Goal: Information Seeking & Learning: Learn about a topic

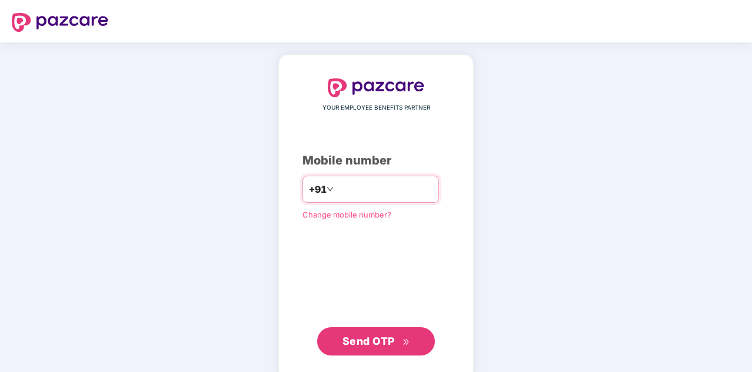
click at [352, 198] on input "number" at bounding box center [384, 189] width 97 height 19
type input "**********"
click at [370, 333] on span "Send OTP" at bounding box center [377, 341] width 68 height 16
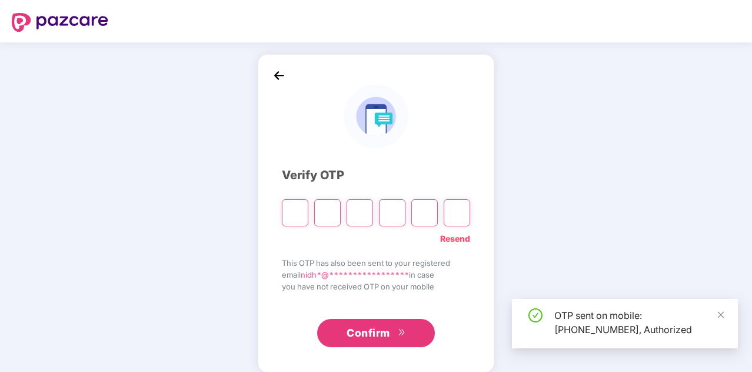
click at [460, 241] on link "Resend" at bounding box center [455, 238] width 30 height 13
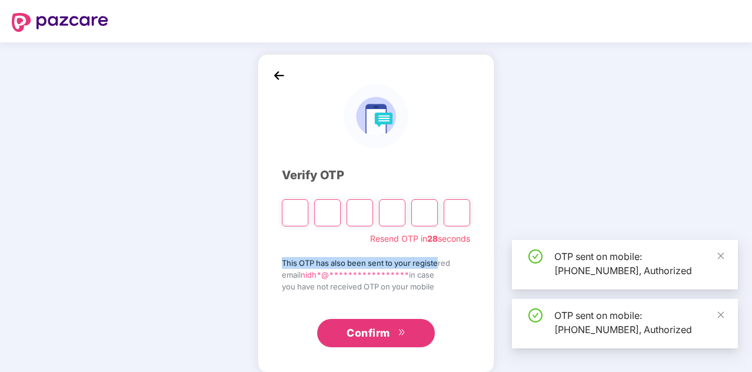
drag, startPoint x: 280, startPoint y: 261, endPoint x: 439, endPoint y: 266, distance: 158.4
click at [439, 266] on div "**********" at bounding box center [376, 213] width 237 height 318
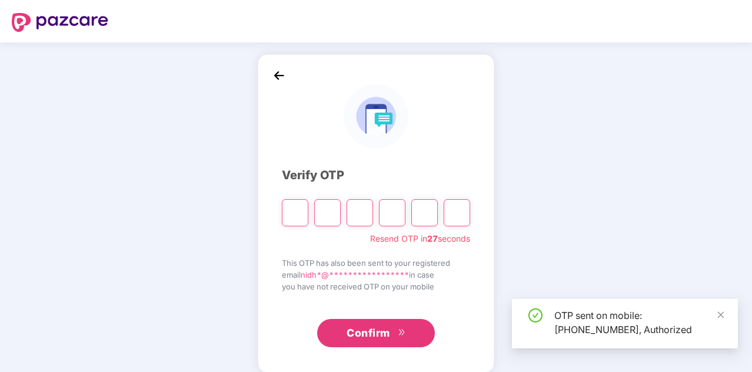
click at [291, 274] on span "**********" at bounding box center [376, 274] width 188 height 12
click at [284, 215] on input "Please enter verification code. Digit 1" at bounding box center [295, 212] width 26 height 27
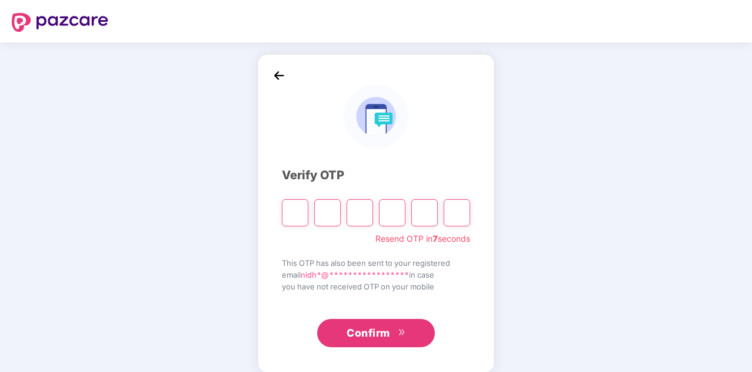
type input "*"
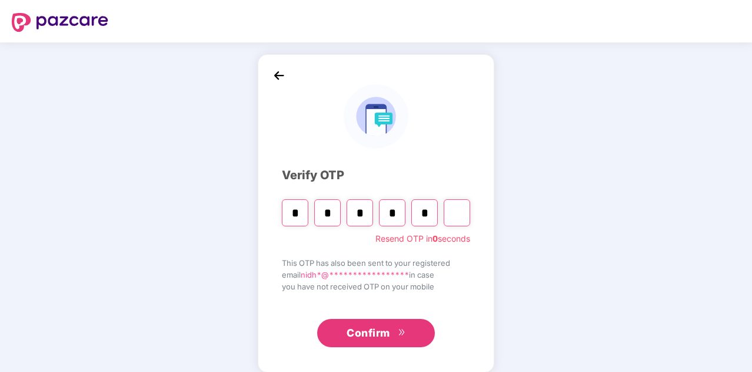
type input "*"
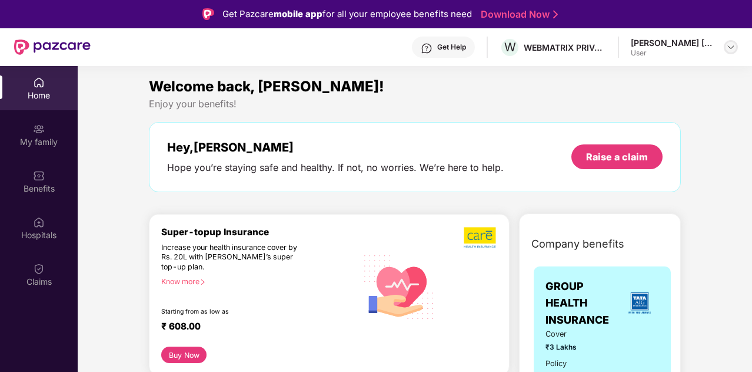
click at [726, 49] on div at bounding box center [731, 47] width 14 height 14
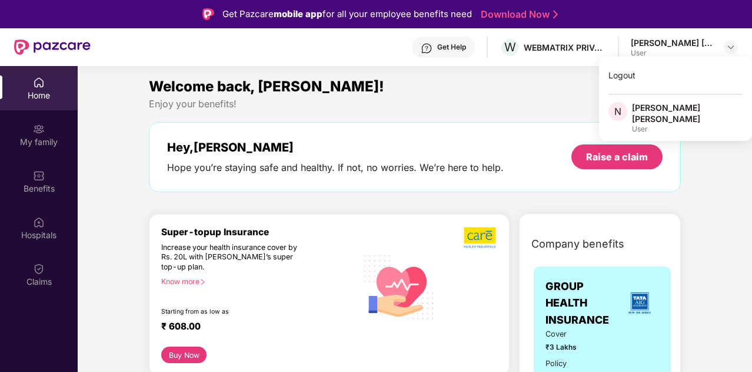
click at [430, 98] on div "Enjoy your benefits!" at bounding box center [415, 104] width 532 height 12
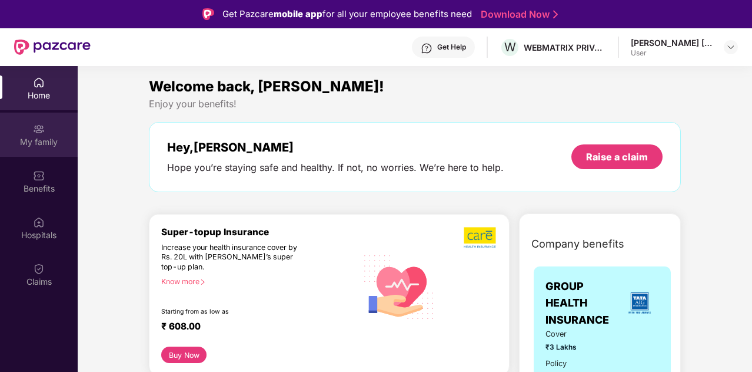
click at [54, 136] on div "My family" at bounding box center [39, 142] width 78 height 12
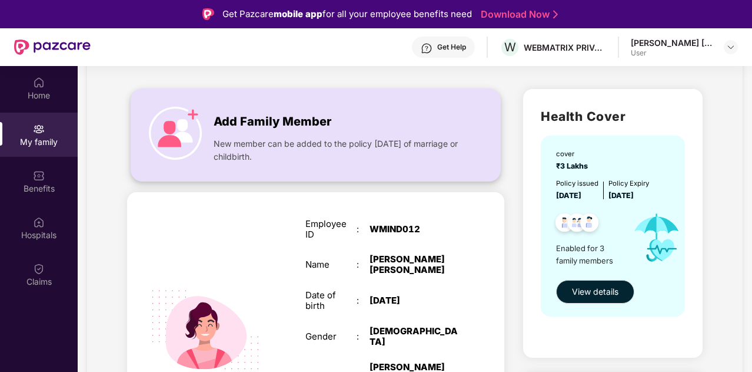
scroll to position [58, 0]
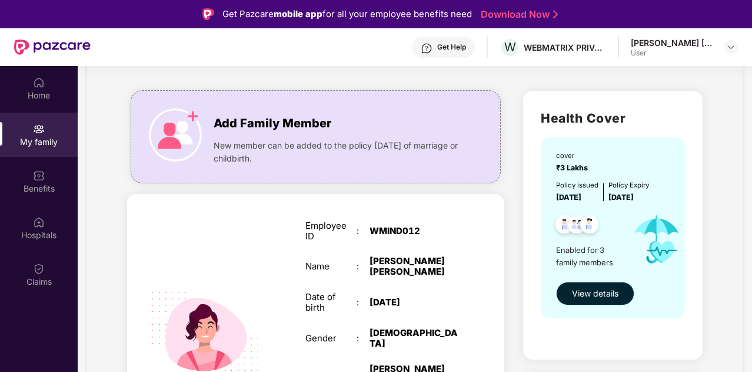
click at [607, 295] on span "View details" at bounding box center [595, 293] width 47 height 13
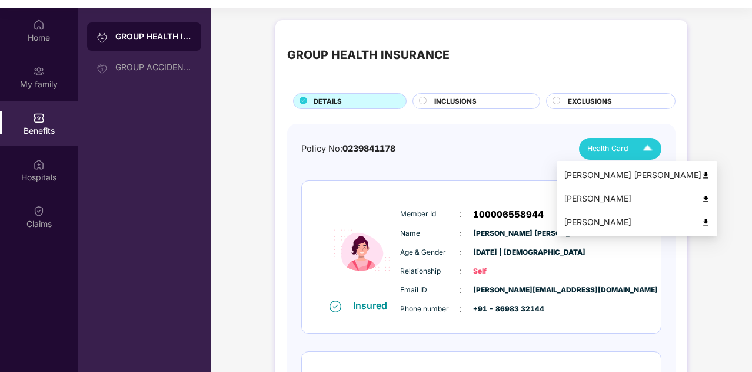
click at [638, 148] on img at bounding box center [648, 148] width 21 height 21
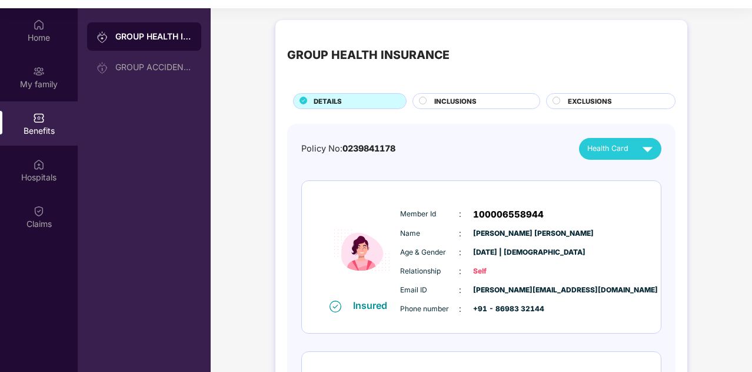
click at [489, 98] on div "INCLUSIONS" at bounding box center [481, 102] width 105 height 12
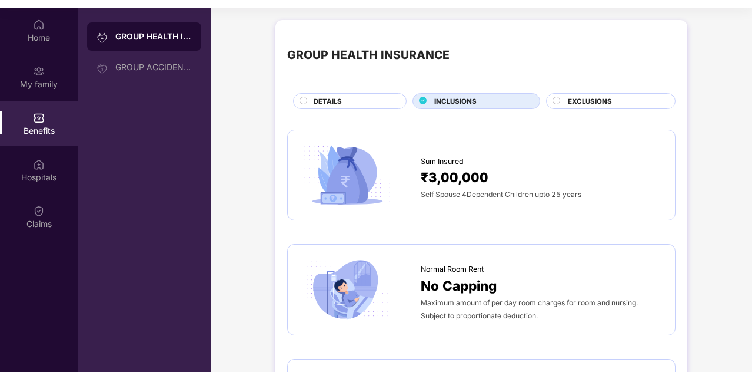
click at [599, 100] on span "EXCLUSIONS" at bounding box center [590, 101] width 44 height 11
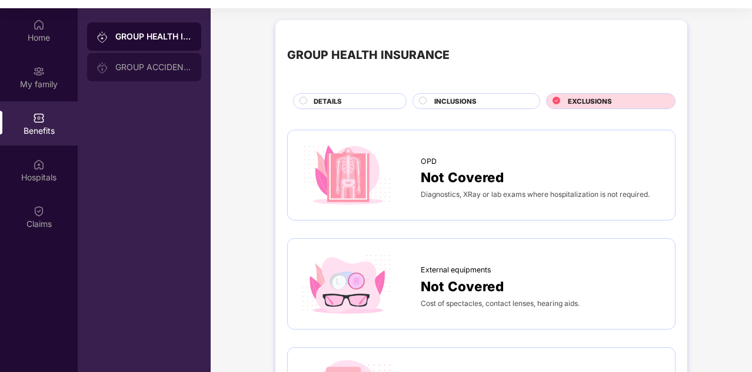
click at [155, 69] on div "GROUP ACCIDENTAL INSURANCE" at bounding box center [153, 66] width 77 height 9
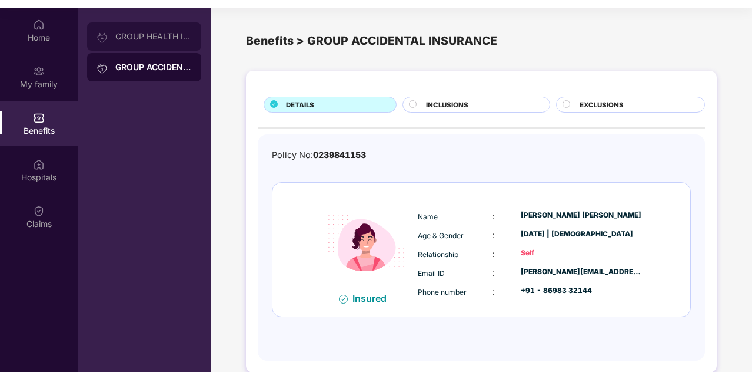
click at [163, 34] on div "GROUP HEALTH INSURANCE" at bounding box center [153, 36] width 77 height 9
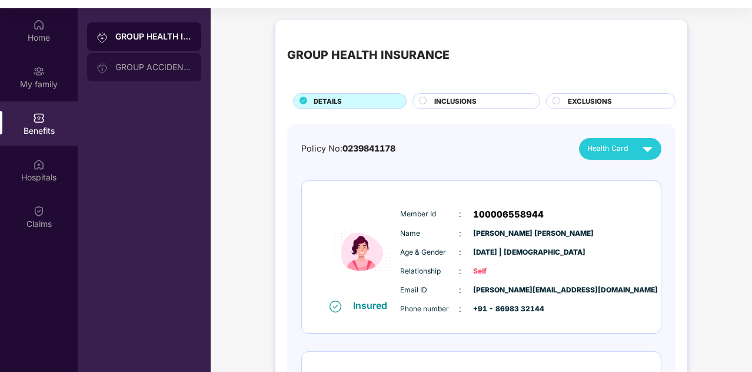
click at [132, 80] on div "GROUP ACCIDENTAL INSURANCE" at bounding box center [144, 67] width 114 height 28
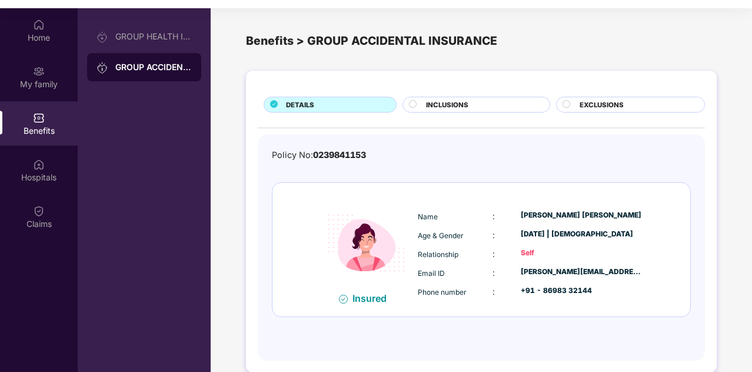
click at [465, 105] on span "INCLUSIONS" at bounding box center [447, 105] width 42 height 11
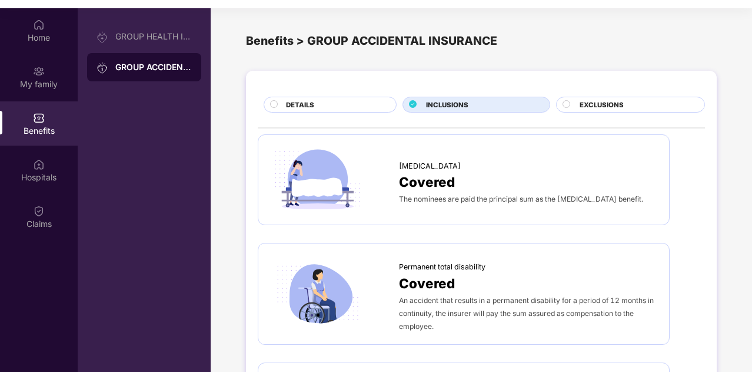
click at [595, 107] on span "EXCLUSIONS" at bounding box center [602, 105] width 44 height 11
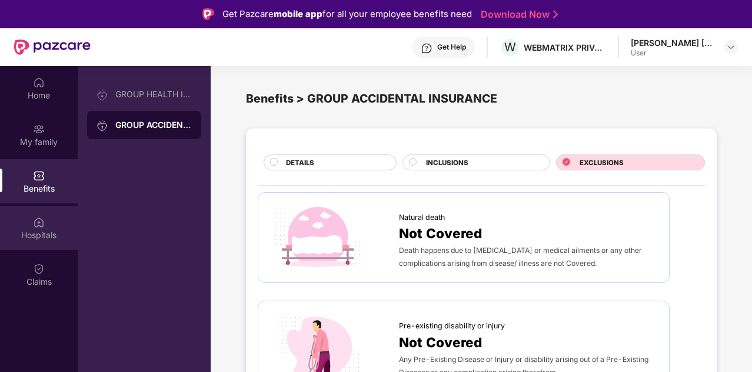
click at [38, 221] on img at bounding box center [39, 222] width 12 height 12
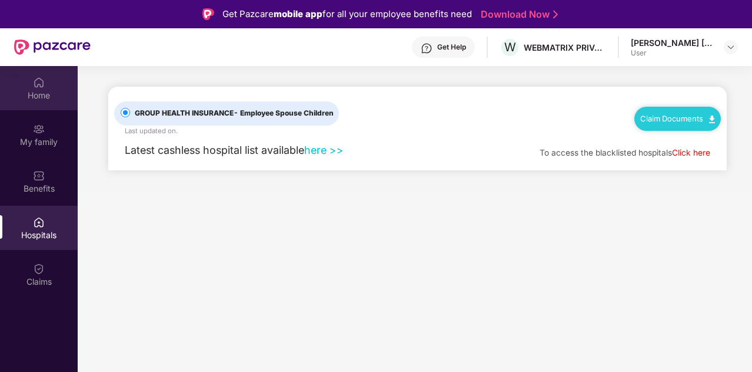
click at [34, 85] on img at bounding box center [39, 83] width 12 height 12
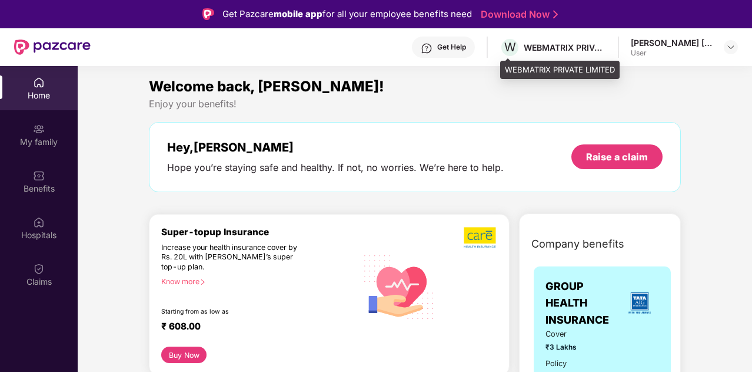
click at [568, 45] on div "WEBMATRIX PRIVATE LIMITED" at bounding box center [565, 47] width 82 height 11
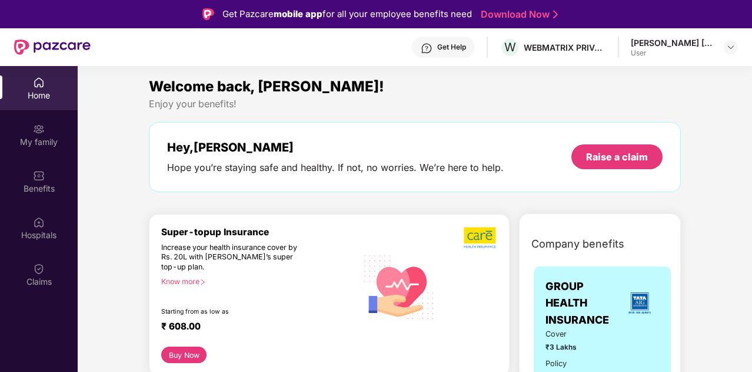
click at [665, 47] on div "[PERSON_NAME] [PERSON_NAME]" at bounding box center [672, 42] width 82 height 11
click at [730, 45] on img at bounding box center [731, 46] width 9 height 9
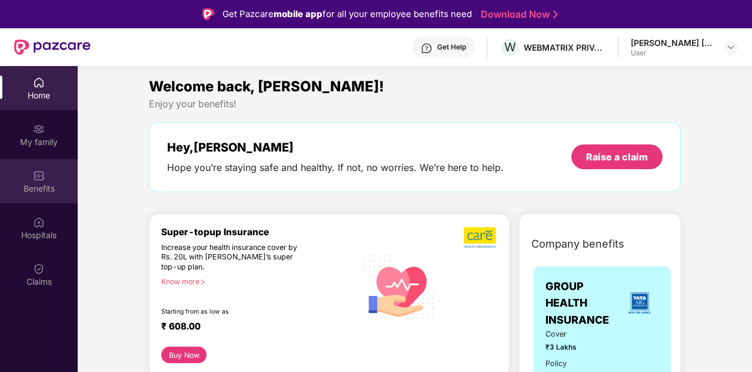
click at [50, 189] on div "Benefits" at bounding box center [39, 189] width 78 height 12
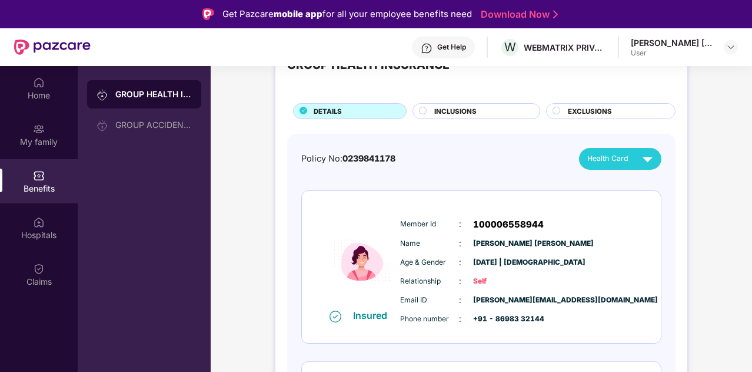
scroll to position [52, 0]
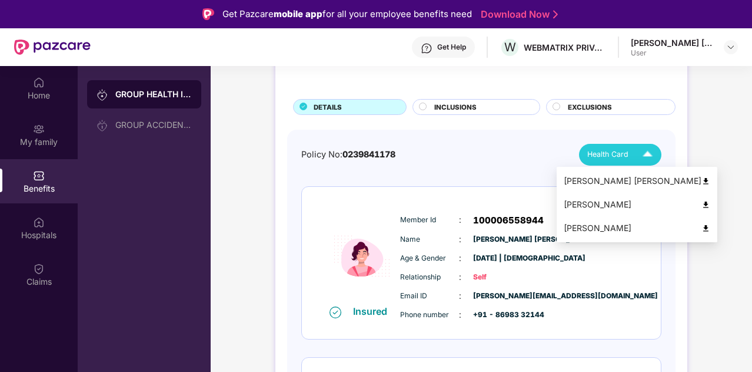
click at [633, 155] on div "Health Card" at bounding box center [623, 154] width 71 height 21
click at [702, 181] on img at bounding box center [706, 181] width 9 height 9
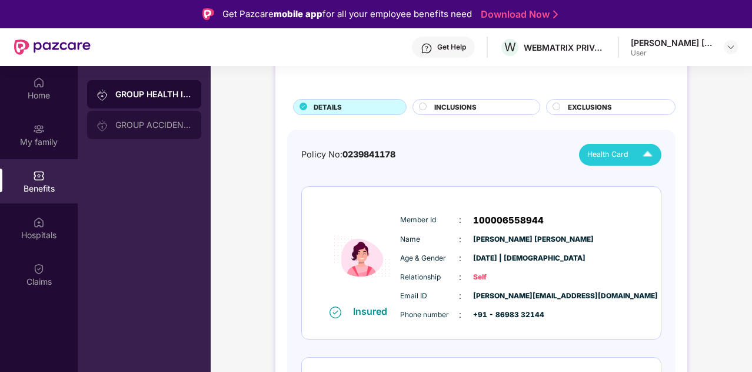
click at [146, 122] on div "GROUP ACCIDENTAL INSURANCE" at bounding box center [153, 124] width 77 height 9
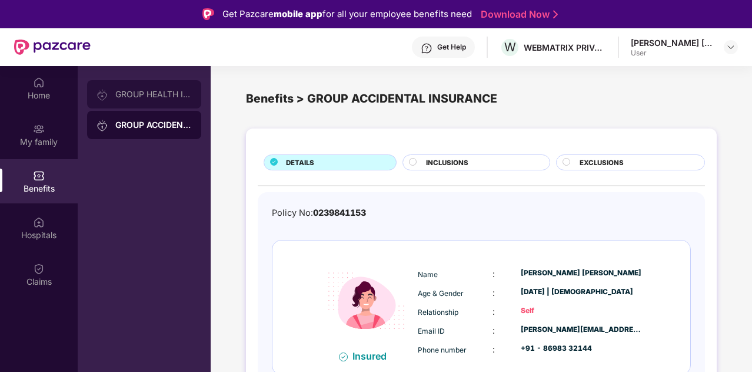
click at [137, 105] on div "GROUP HEALTH INSURANCE" at bounding box center [144, 94] width 114 height 28
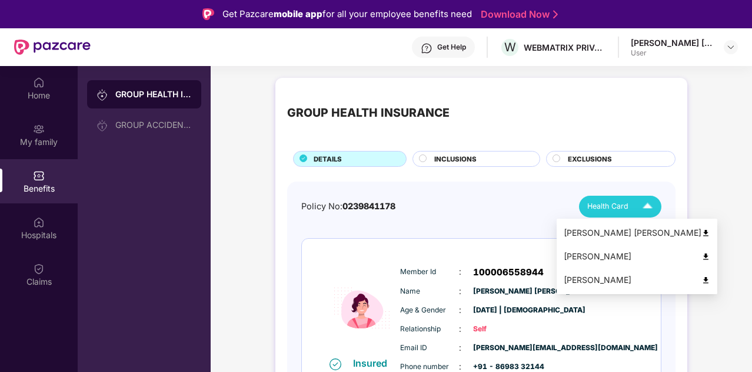
click at [638, 205] on img at bounding box center [648, 206] width 21 height 21
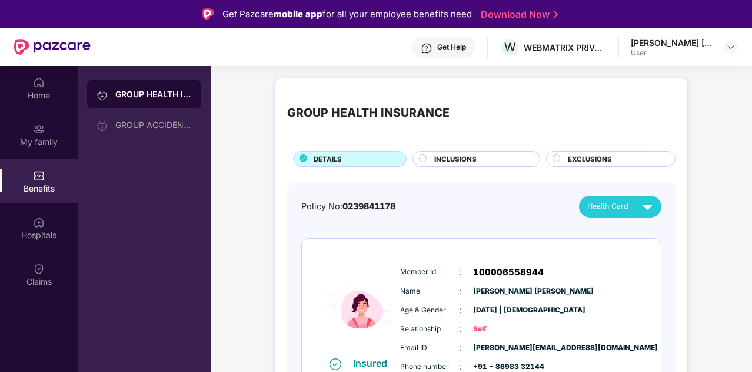
click at [499, 156] on div "INCLUSIONS" at bounding box center [481, 160] width 105 height 12
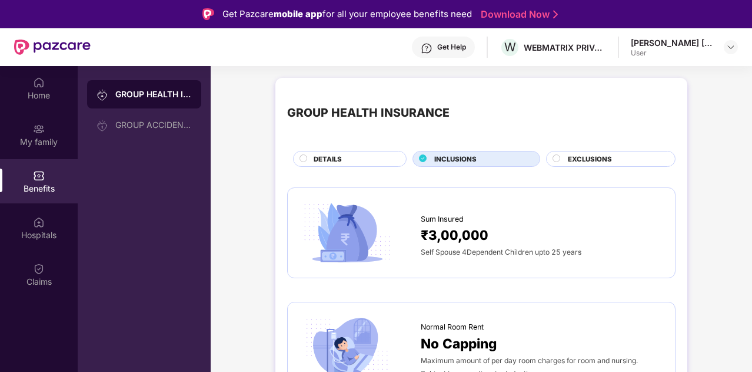
click at [598, 162] on span "EXCLUSIONS" at bounding box center [590, 159] width 44 height 11
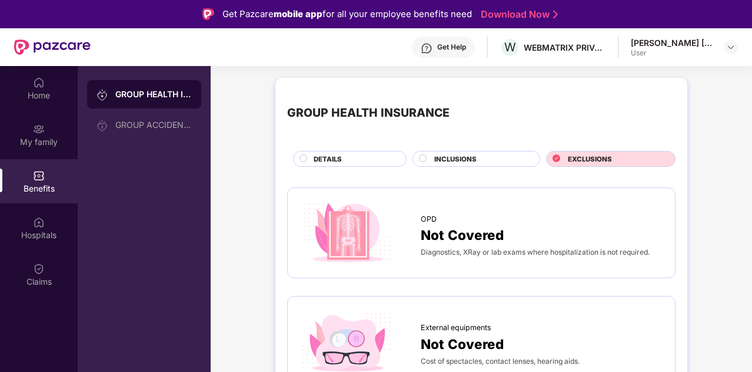
click at [344, 157] on div "DETAILS" at bounding box center [354, 160] width 92 height 12
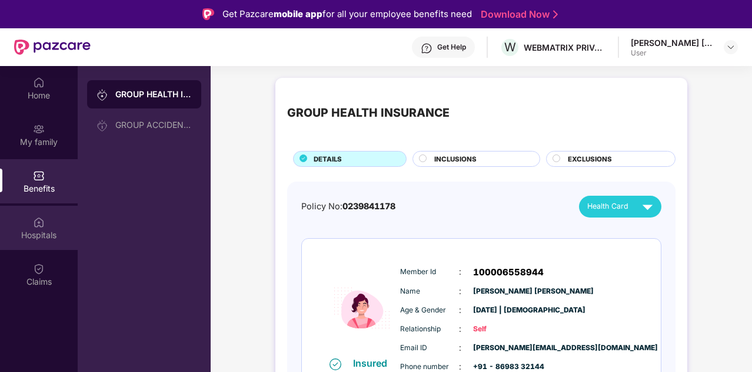
click at [31, 216] on div "Hospitals" at bounding box center [39, 227] width 78 height 44
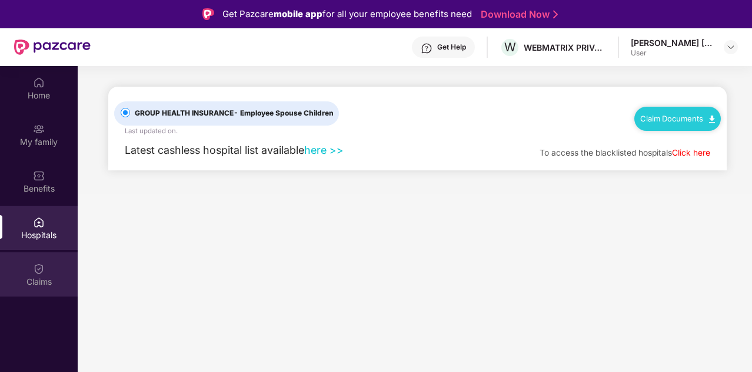
click at [33, 273] on img at bounding box center [39, 269] width 12 height 12
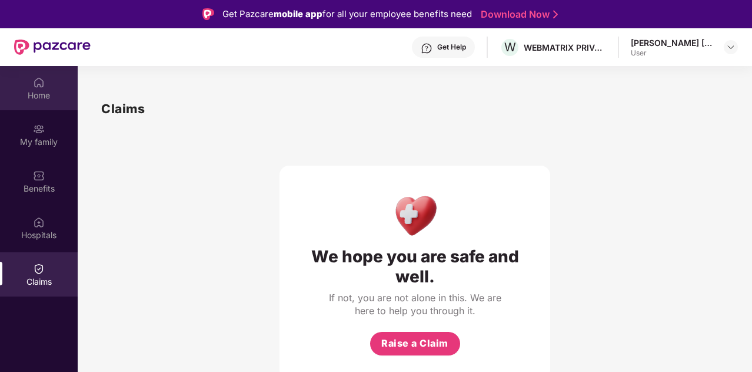
click at [42, 102] on div "Home" at bounding box center [39, 88] width 78 height 44
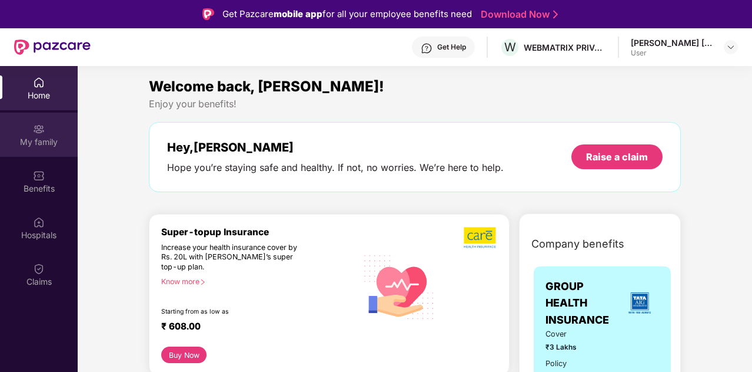
click at [55, 132] on div "My family" at bounding box center [39, 134] width 78 height 44
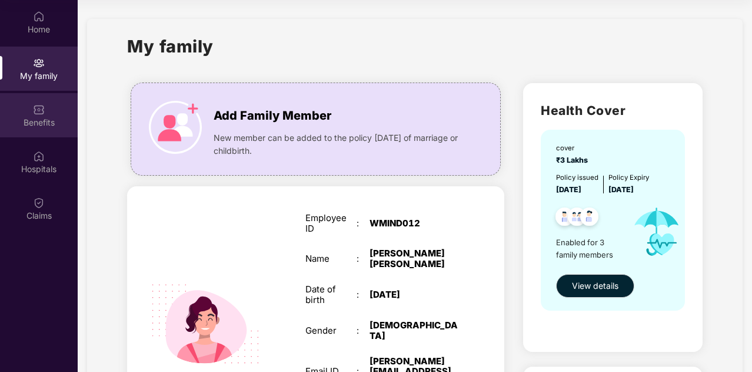
click at [32, 112] on div "Benefits" at bounding box center [39, 115] width 78 height 44
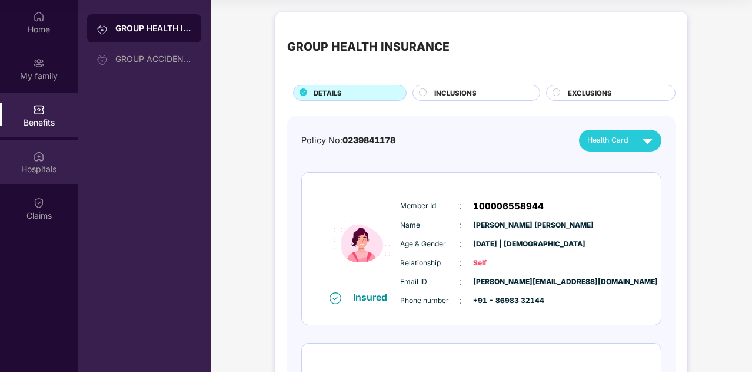
click at [38, 169] on div "Hospitals" at bounding box center [39, 169] width 78 height 12
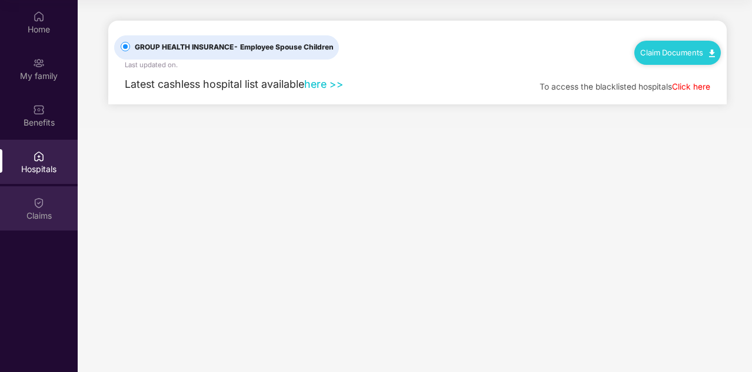
click at [39, 198] on img at bounding box center [39, 203] width 12 height 12
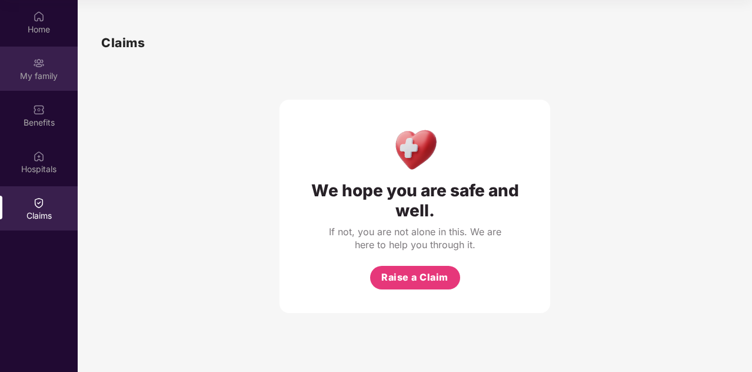
click at [51, 86] on div "My family" at bounding box center [39, 69] width 78 height 44
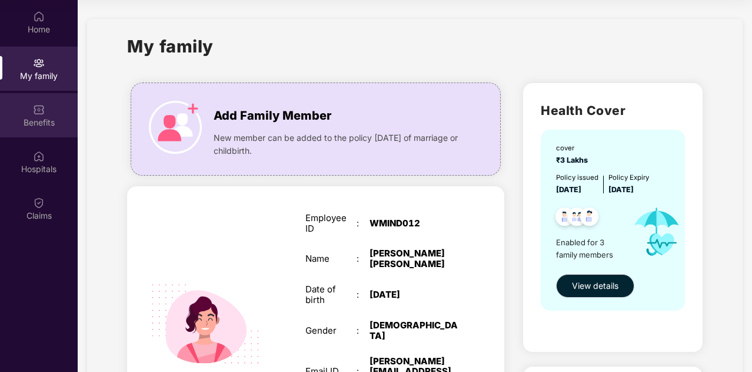
click at [59, 124] on div "Benefits" at bounding box center [39, 123] width 78 height 12
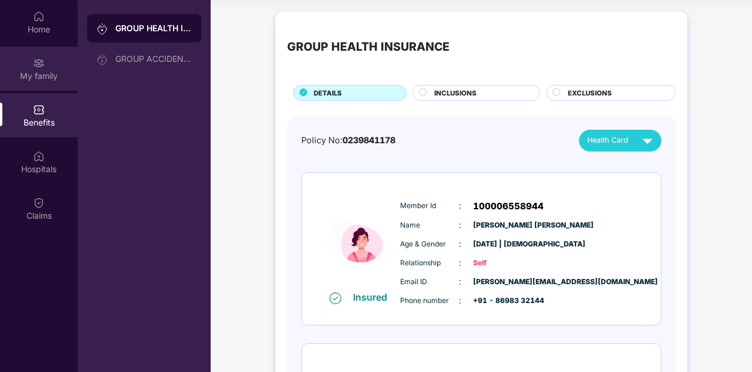
click at [45, 70] on div "My family" at bounding box center [39, 76] width 78 height 12
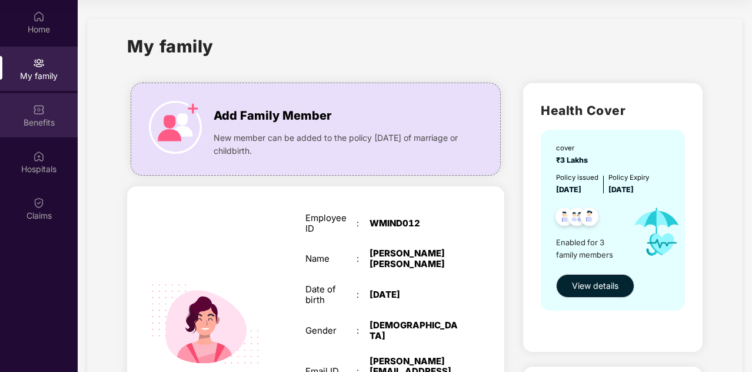
click at [48, 101] on div "Benefits" at bounding box center [39, 115] width 78 height 44
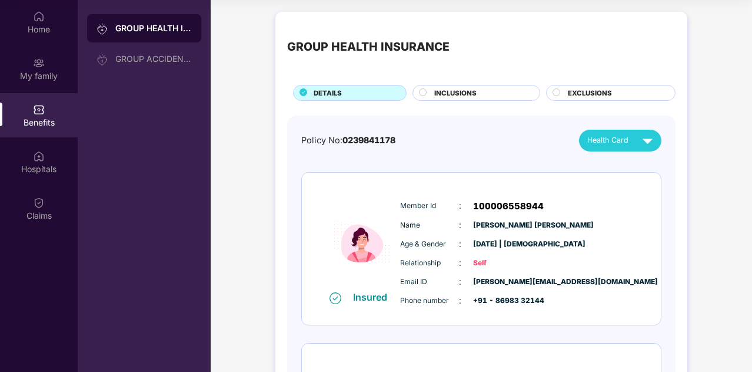
click at [623, 144] on span "Health Card" at bounding box center [608, 140] width 41 height 12
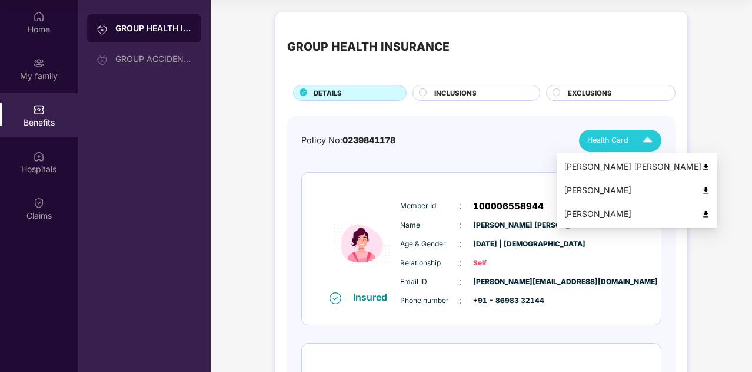
click at [651, 169] on div "[PERSON_NAME] [PERSON_NAME]" at bounding box center [637, 166] width 147 height 13
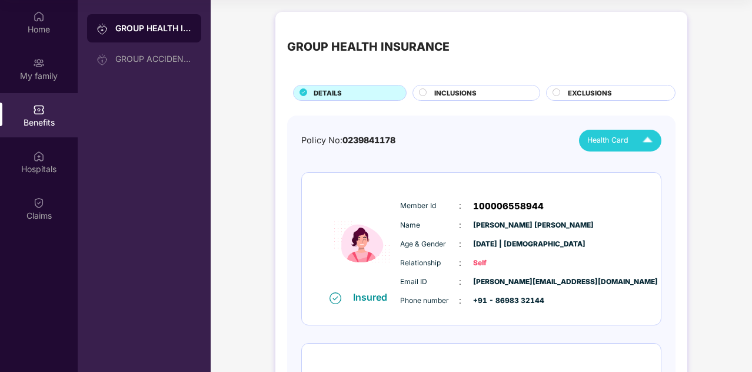
click at [476, 95] on div "INCLUSIONS" at bounding box center [481, 94] width 105 height 12
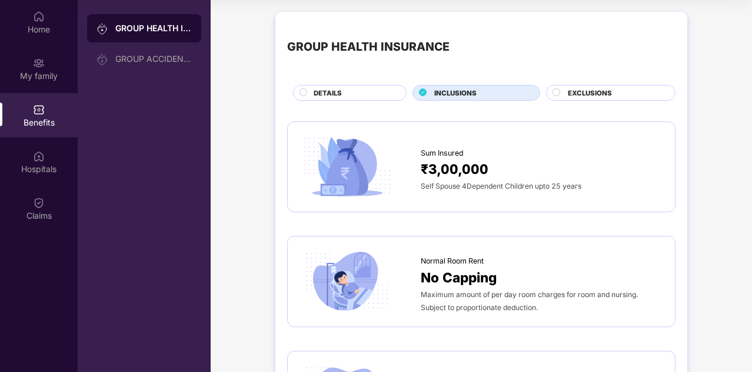
scroll to position [21, 0]
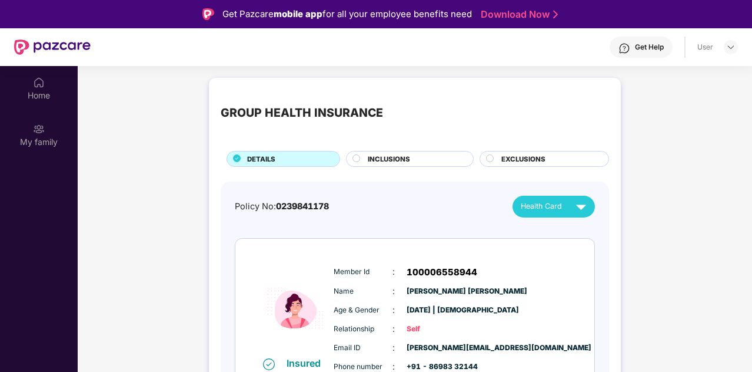
click at [724, 42] on div at bounding box center [731, 47] width 14 height 14
click at [727, 48] on img at bounding box center [731, 46] width 9 height 9
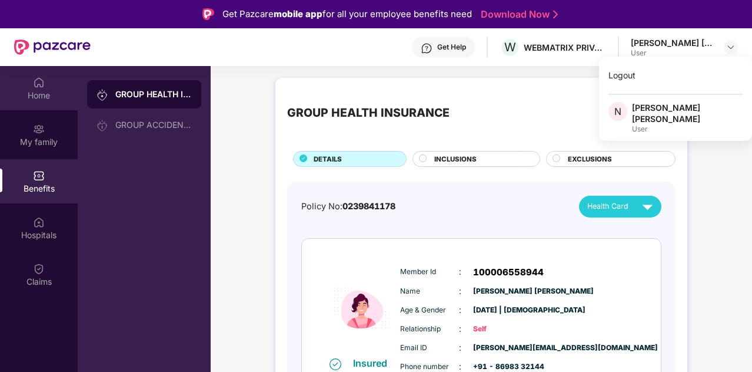
click at [45, 81] on div "Home" at bounding box center [39, 88] width 78 height 44
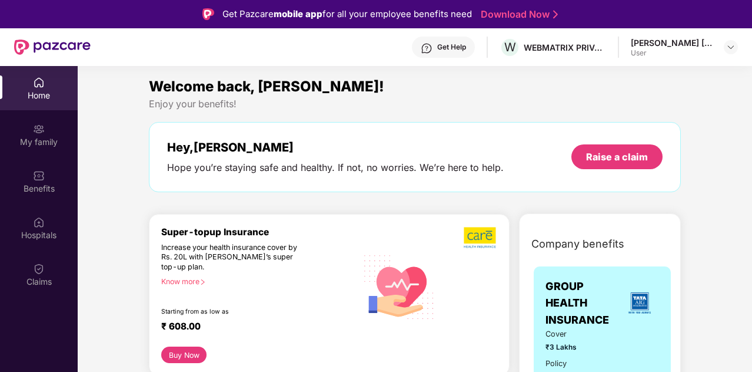
click at [711, 48] on div "[PERSON_NAME] [PERSON_NAME]" at bounding box center [672, 42] width 82 height 11
click at [734, 45] on img at bounding box center [731, 46] width 9 height 9
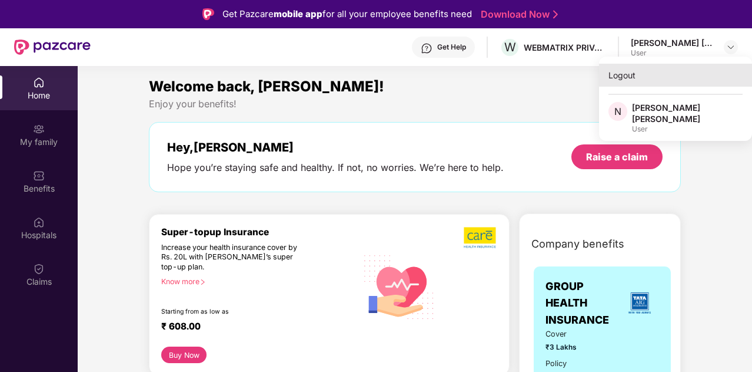
click at [621, 74] on div "Logout" at bounding box center [675, 75] width 153 height 23
